Goal: Task Accomplishment & Management: Manage account settings

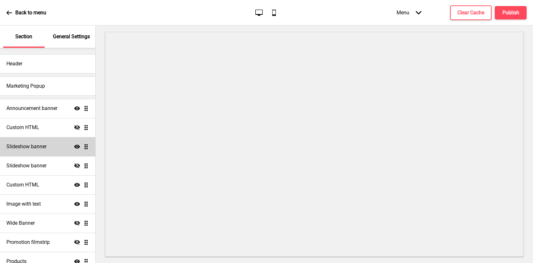
click at [40, 148] on h4 "Slideshow banner" at bounding box center [26, 146] width 40 height 7
select select "9000"
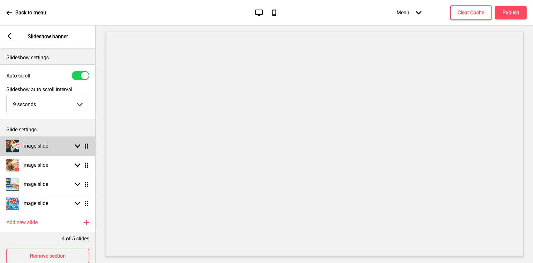
click at [80, 145] on icon at bounding box center [78, 146] width 6 height 4
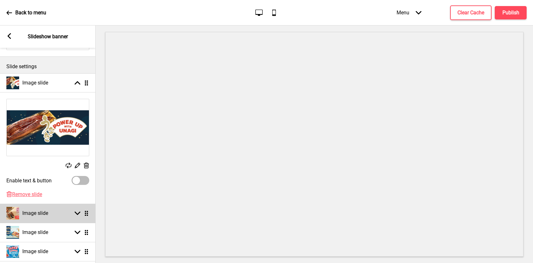
scroll to position [64, 0]
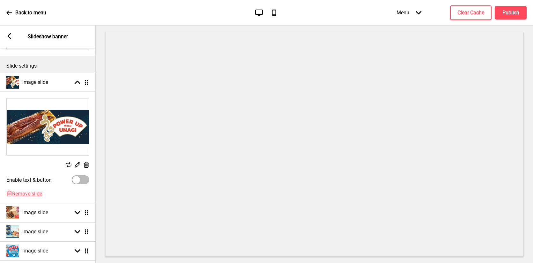
click at [76, 164] on rect at bounding box center [77, 164] width 7 height 7
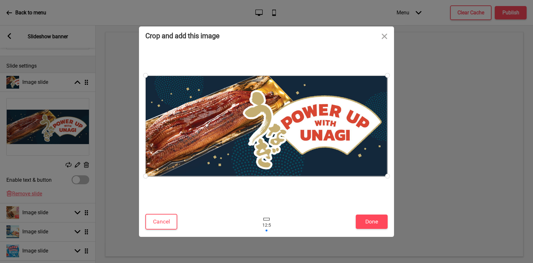
click at [340, 132] on div at bounding box center [266, 125] width 242 height 101
click at [385, 39] on button "Close" at bounding box center [384, 35] width 19 height 19
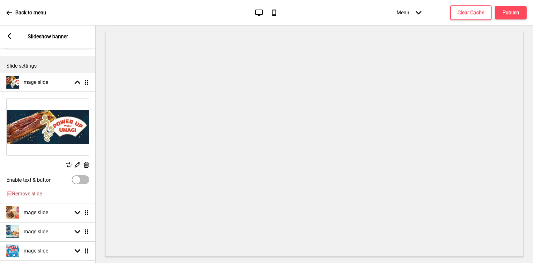
click at [35, 192] on span "Remove slide" at bounding box center [27, 193] width 30 height 6
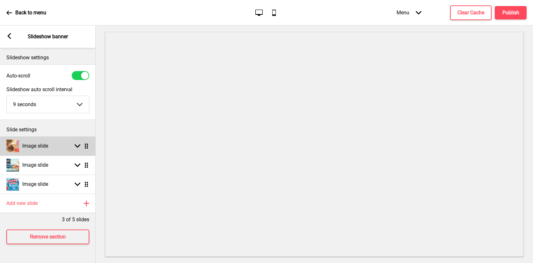
click at [69, 150] on div "Image slide Arrow down Drag" at bounding box center [48, 145] width 96 height 19
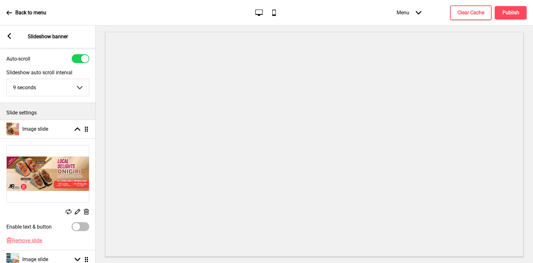
scroll to position [32, 0]
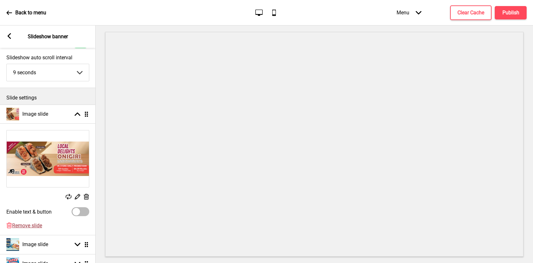
click at [33, 225] on span "Remove slide" at bounding box center [27, 225] width 30 height 6
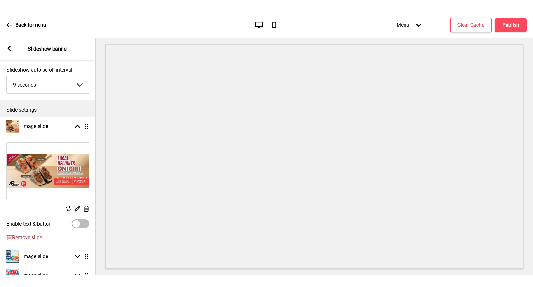
scroll to position [0, 0]
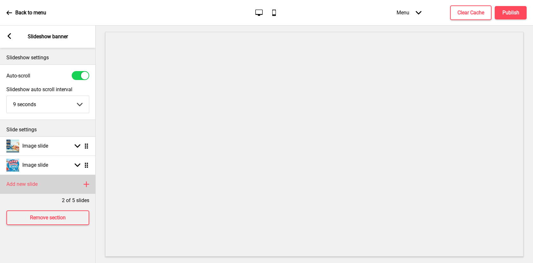
click at [34, 183] on h4 "Add new slide" at bounding box center [21, 184] width 31 height 7
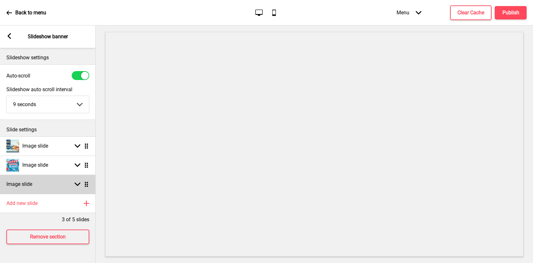
click at [83, 184] on div "Arrow down Drag" at bounding box center [80, 184] width 18 height 6
select select "right"
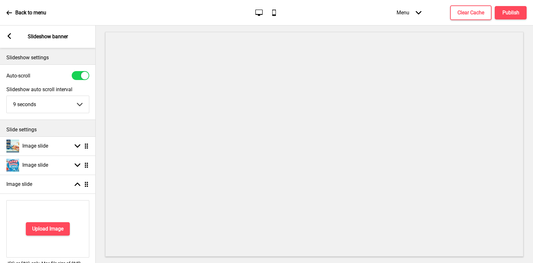
click at [50, 220] on div "Upload Image" at bounding box center [47, 228] width 83 height 57
click at [49, 224] on button "Upload Image" at bounding box center [48, 228] width 44 height 13
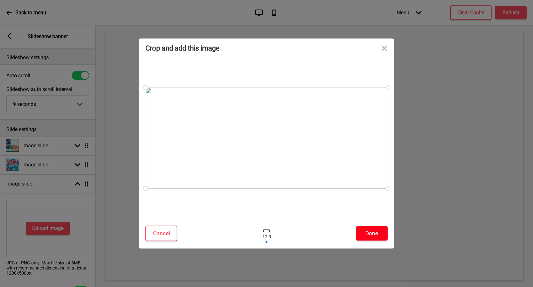
click at [368, 235] on button "Done" at bounding box center [371, 233] width 32 height 14
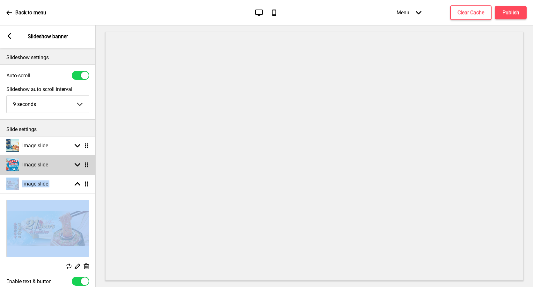
scroll to position [0, 0]
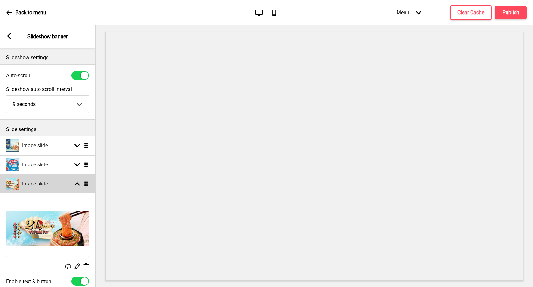
drag, startPoint x: 87, startPoint y: 187, endPoint x: 91, endPoint y: 179, distance: 9.0
click at [91, 179] on div "Image slide Arrow up Drag" at bounding box center [48, 184] width 96 height 19
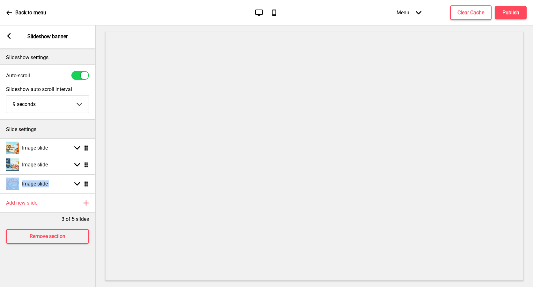
drag, startPoint x: 86, startPoint y: 186, endPoint x: 92, endPoint y: 150, distance: 36.4
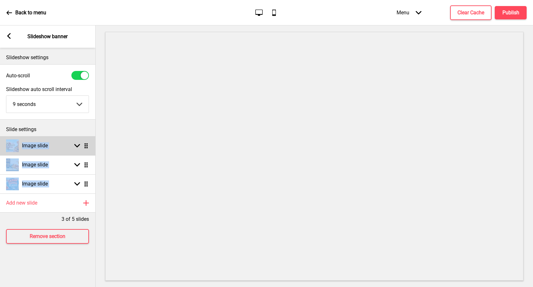
drag, startPoint x: 92, startPoint y: 150, endPoint x: 75, endPoint y: 145, distance: 17.4
click at [75, 145] on icon at bounding box center [77, 146] width 6 height 4
select select "right"
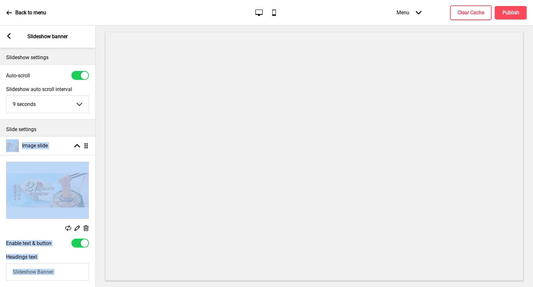
click at [83, 244] on div at bounding box center [85, 244] width 8 height 8
checkbox input "false"
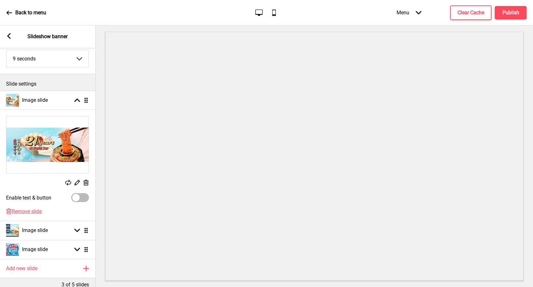
scroll to position [85, 0]
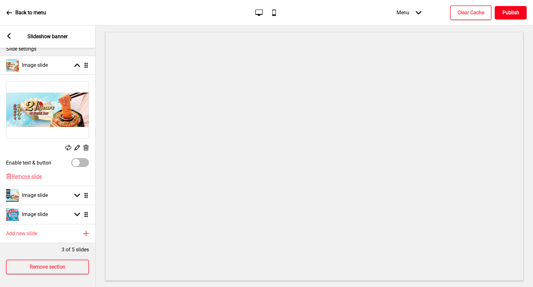
click at [502, 17] on button "Publish" at bounding box center [510, 12] width 32 height 13
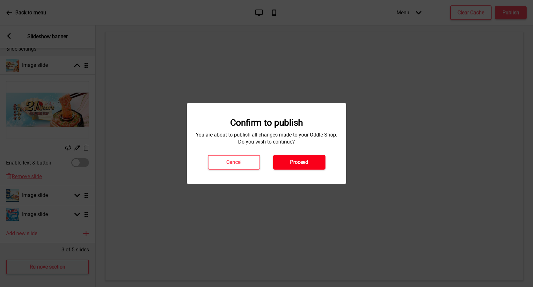
click at [301, 162] on h4 "Proceed" at bounding box center [299, 162] width 18 height 7
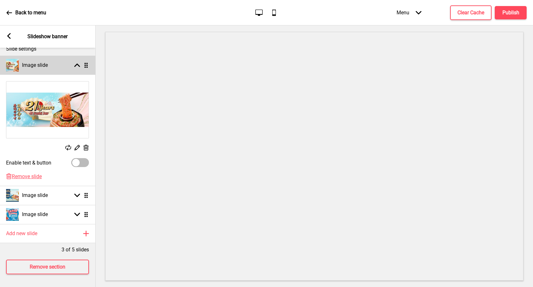
click at [54, 58] on div "Image slide Arrow up Drag" at bounding box center [48, 65] width 96 height 19
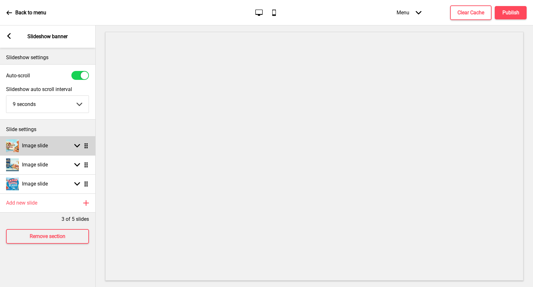
scroll to position [0, 0]
click at [6, 32] on div "Arrow left Slideshow banner" at bounding box center [48, 36] width 96 height 22
click at [7, 37] on rect at bounding box center [9, 36] width 6 height 6
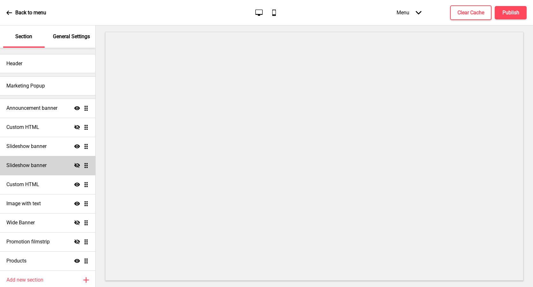
click at [54, 170] on div "Slideshow banner Hide Drag" at bounding box center [47, 165] width 95 height 19
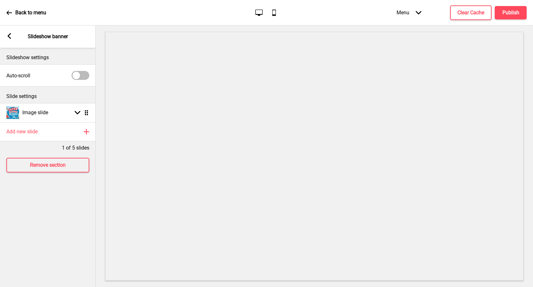
click at [11, 37] on rect at bounding box center [9, 36] width 6 height 6
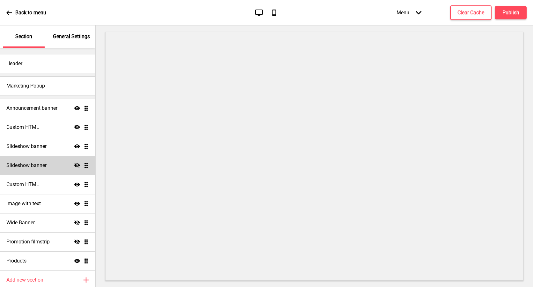
click at [83, 168] on div "Slideshow banner Hide Drag" at bounding box center [47, 165] width 95 height 19
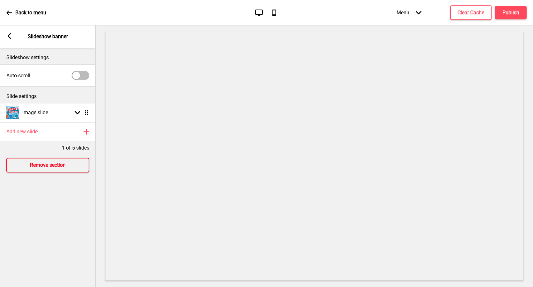
click at [83, 168] on button "Remove section" at bounding box center [47, 165] width 83 height 15
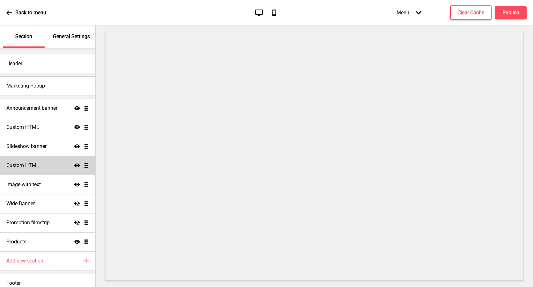
click at [38, 161] on div "Custom HTML Show Drag" at bounding box center [47, 165] width 95 height 19
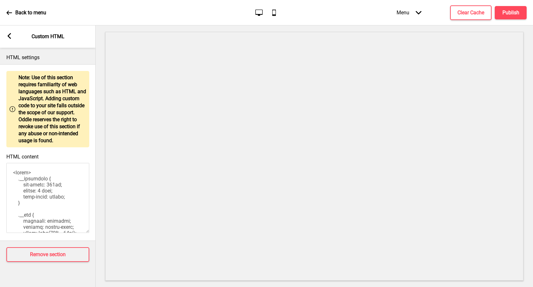
click at [7, 34] on rect at bounding box center [9, 36] width 6 height 6
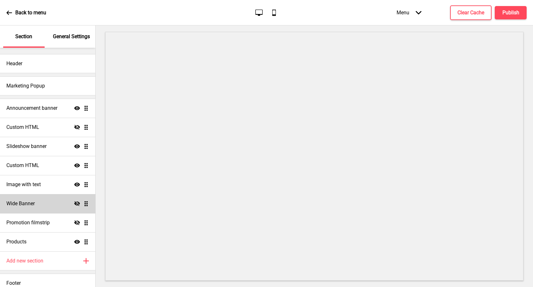
click at [48, 208] on div "Wide Banner Hide Drag" at bounding box center [47, 203] width 95 height 19
select select "medium"
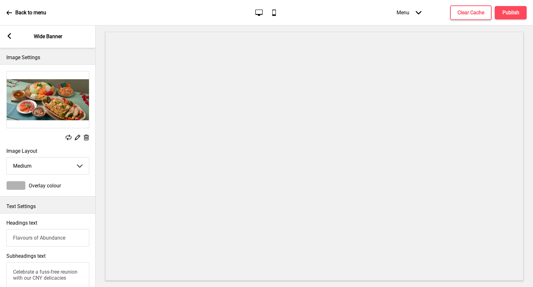
click at [9, 36] on icon at bounding box center [10, 36] width 4 height 6
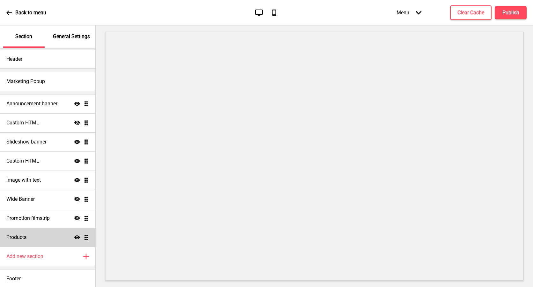
scroll to position [6, 0]
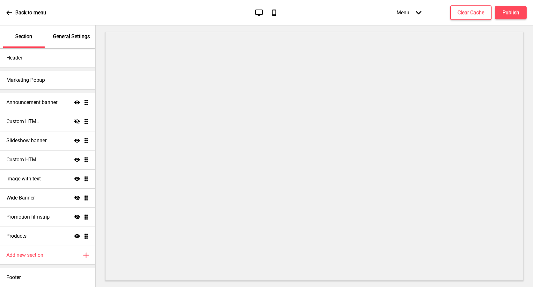
click at [44, 16] on p "Back to menu" at bounding box center [30, 12] width 31 height 7
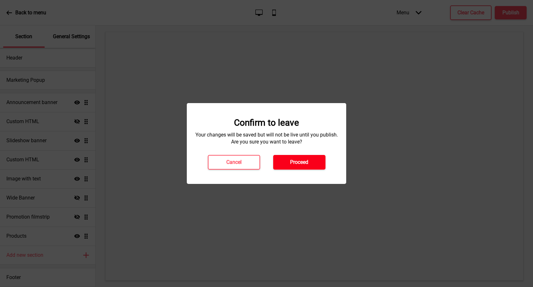
click at [320, 162] on button "Proceed" at bounding box center [299, 162] width 52 height 15
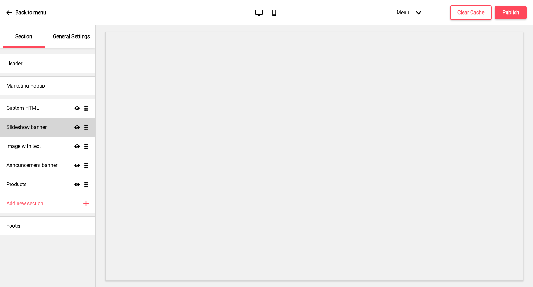
click at [33, 130] on h4 "Slideshow banner" at bounding box center [26, 127] width 40 height 7
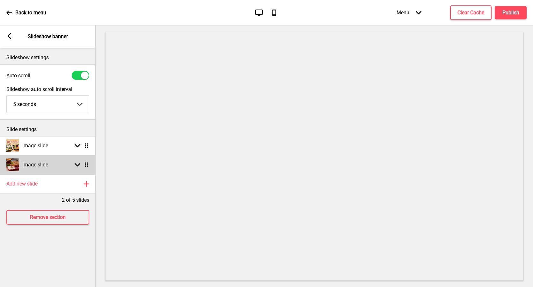
click at [46, 169] on div "Image slide" at bounding box center [27, 165] width 42 height 13
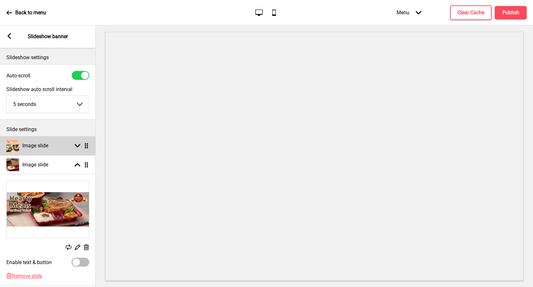
click at [46, 146] on h4 "Image slide" at bounding box center [35, 145] width 26 height 7
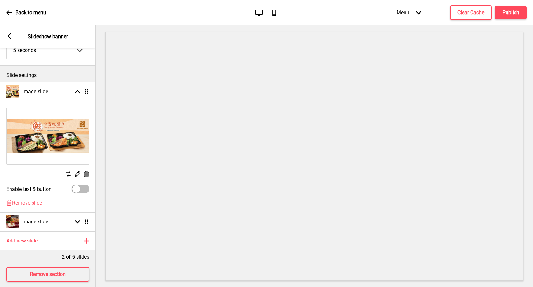
scroll to position [66, 0]
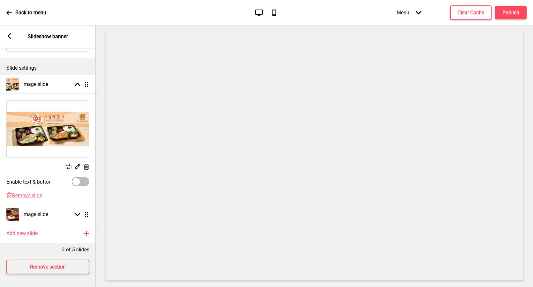
click at [12, 31] on div "Arrow left Slideshow banner" at bounding box center [48, 36] width 96 height 22
click at [10, 39] on rect at bounding box center [9, 36] width 6 height 6
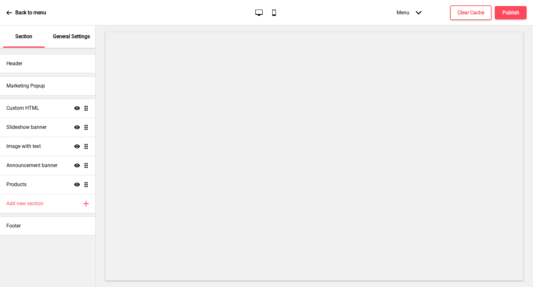
click at [10, 16] on div "Back to menu" at bounding box center [26, 12] width 40 height 17
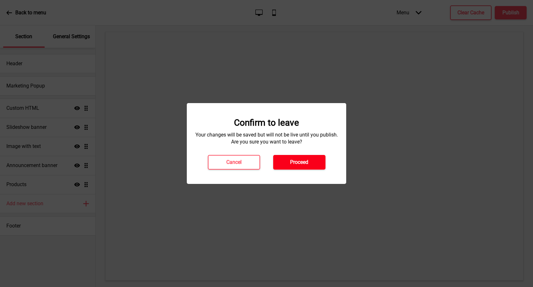
click at [298, 162] on h4 "Proceed" at bounding box center [299, 162] width 18 height 7
